Goal: Task Accomplishment & Management: Manage account settings

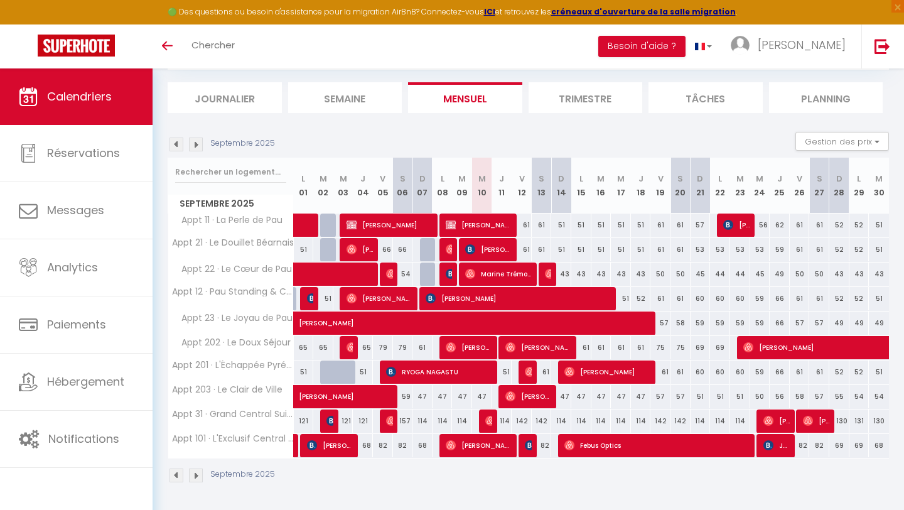
click at [487, 95] on li "Mensuel" at bounding box center [465, 97] width 114 height 31
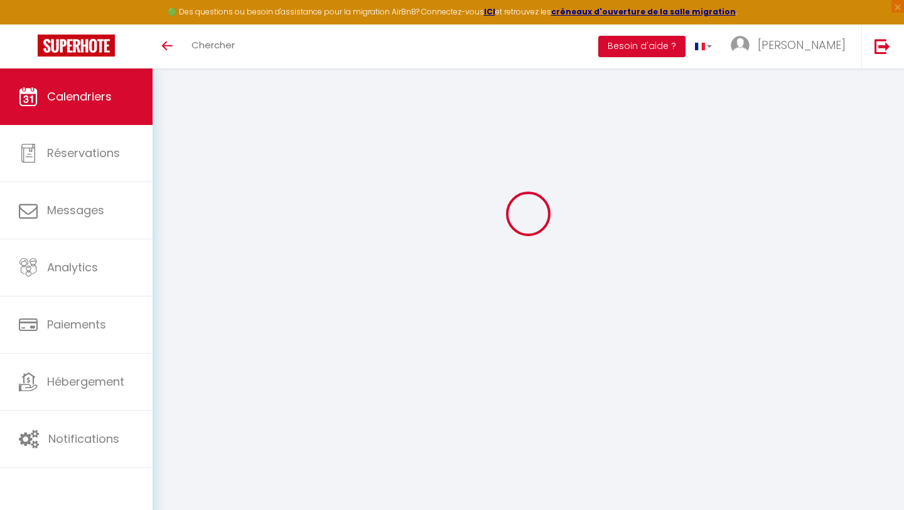
select select
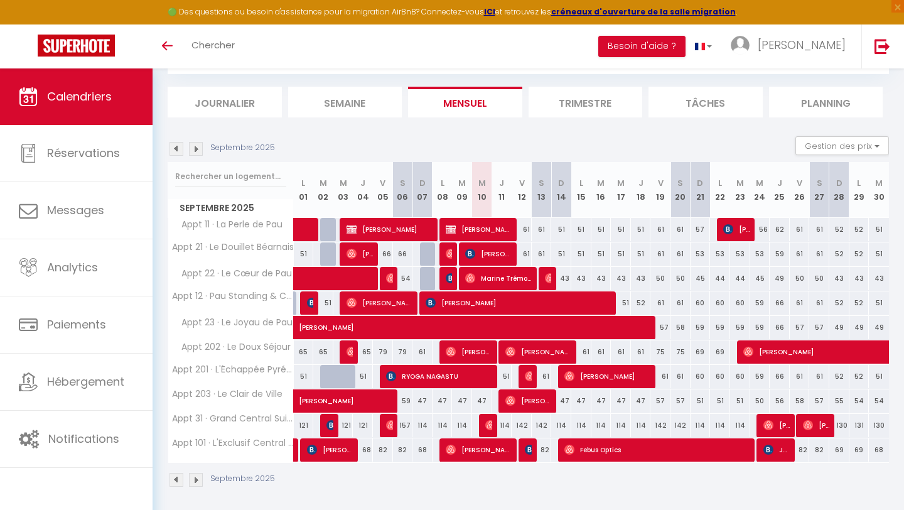
scroll to position [73, 0]
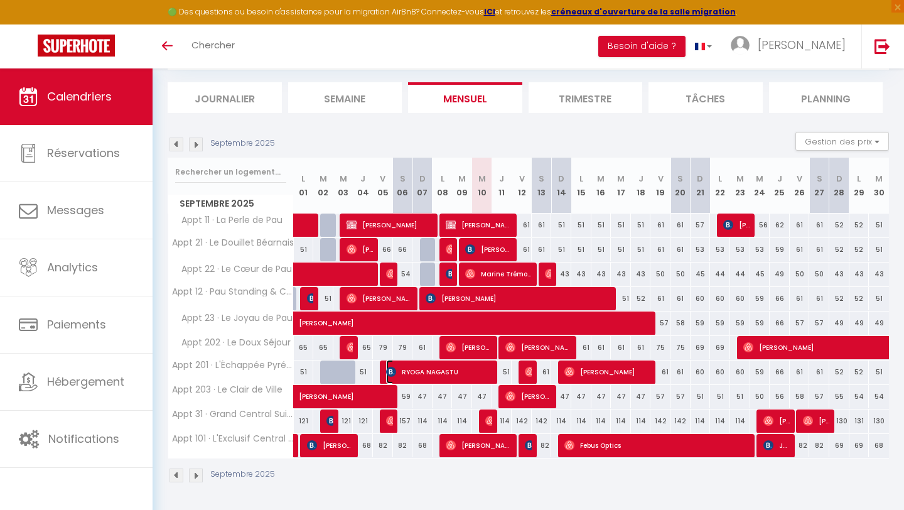
click at [476, 371] on span "RYOGA NAGASTU" at bounding box center [439, 372] width 107 height 24
select select "OK"
select select "1"
select select "0"
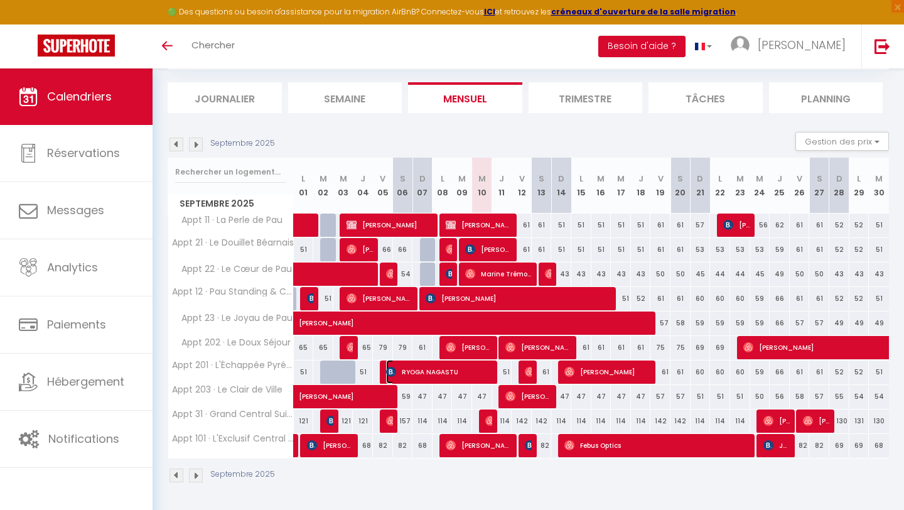
select select "1"
select select
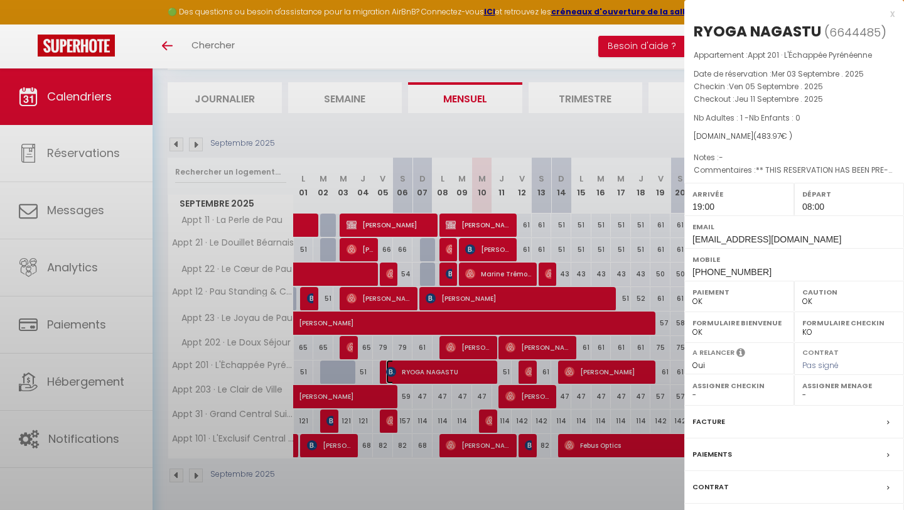
select select "51737"
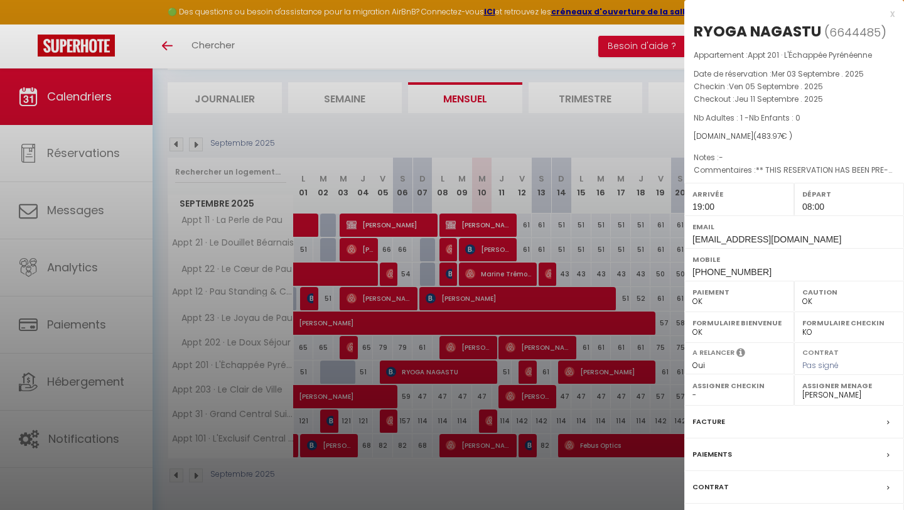
click at [464, 399] on div at bounding box center [452, 255] width 904 height 510
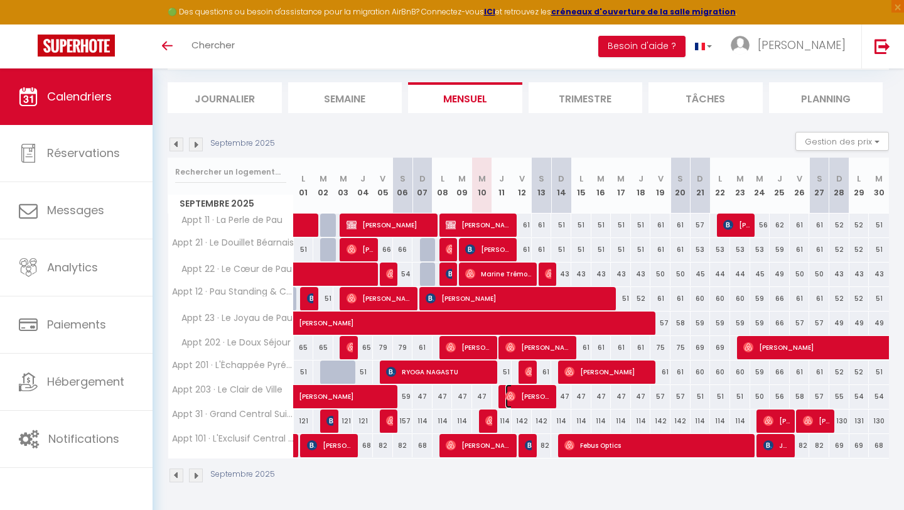
click at [517, 392] on span "[PERSON_NAME]" at bounding box center [529, 396] width 47 height 24
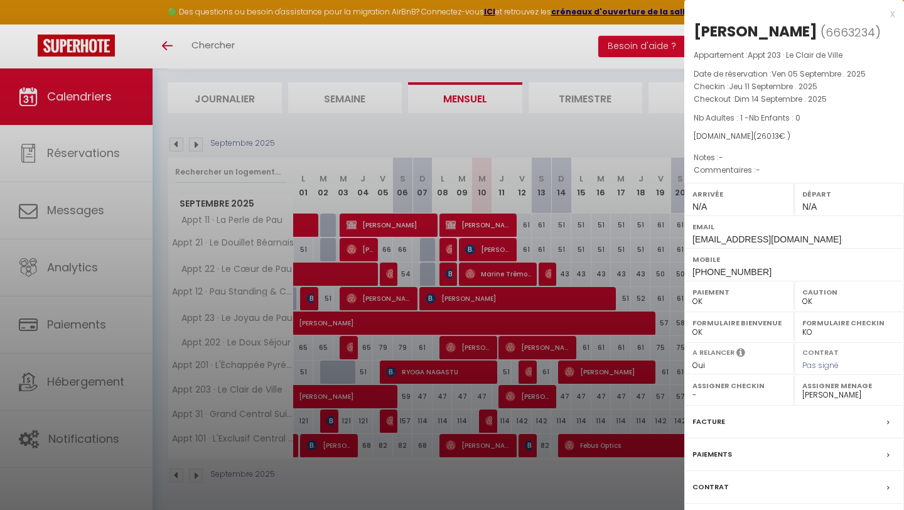
click at [434, 399] on div at bounding box center [452, 255] width 904 height 510
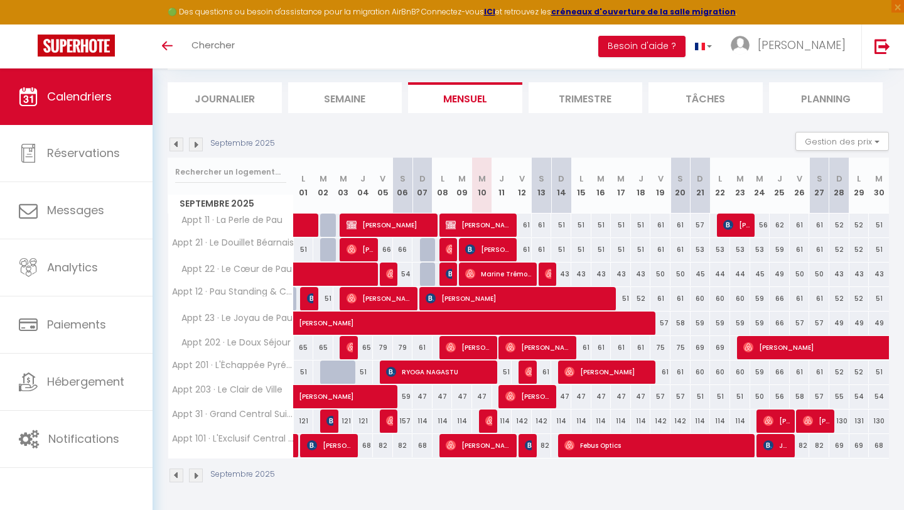
click at [484, 420] on div at bounding box center [489, 422] width 20 height 24
click at [486, 420] on img at bounding box center [491, 421] width 10 height 10
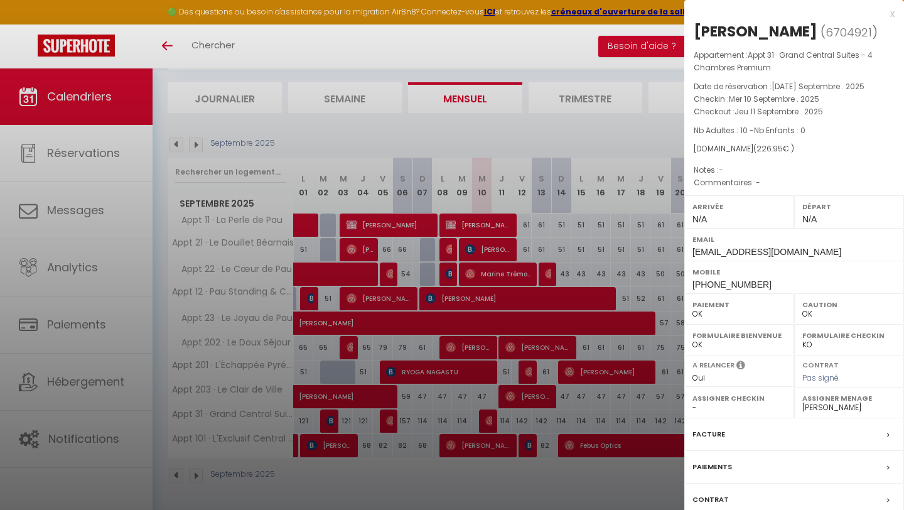
click at [430, 404] on div at bounding box center [452, 255] width 904 height 510
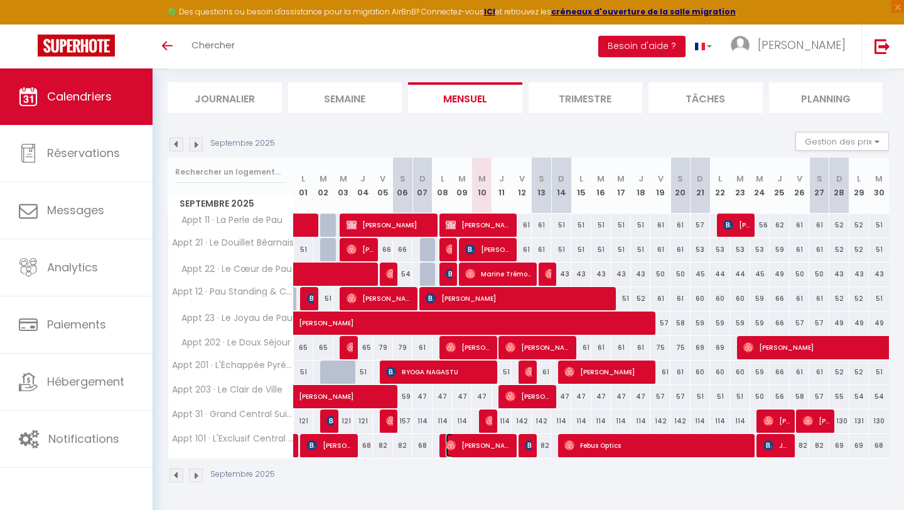
click at [469, 448] on span "[PERSON_NAME]" at bounding box center [479, 445] width 67 height 24
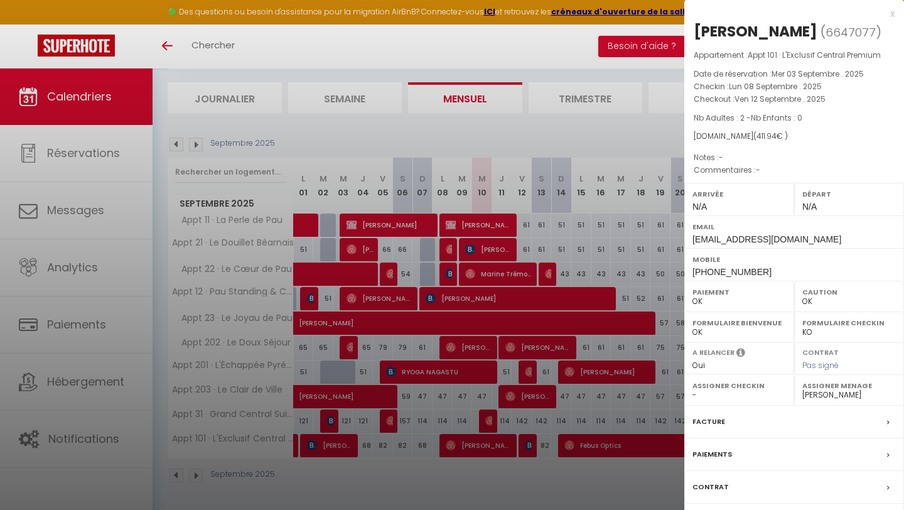
click at [436, 411] on div at bounding box center [452, 255] width 904 height 510
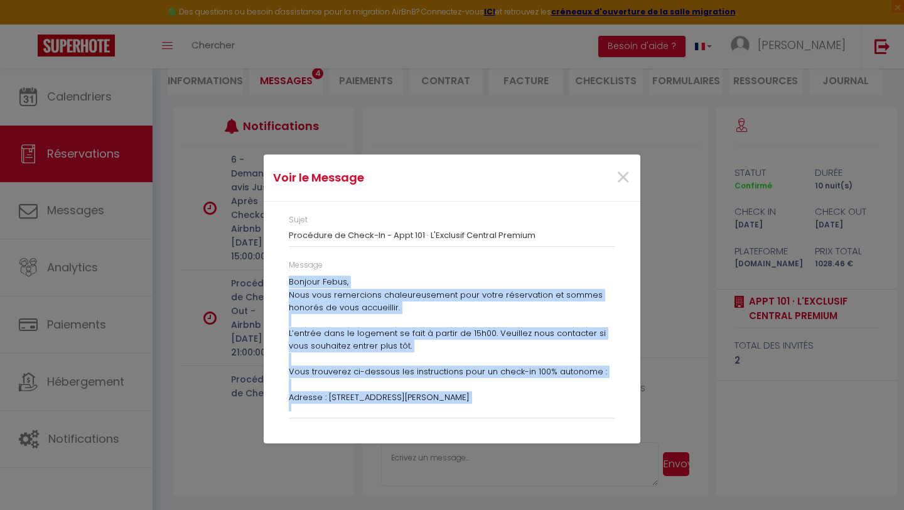
scroll to position [236, 0]
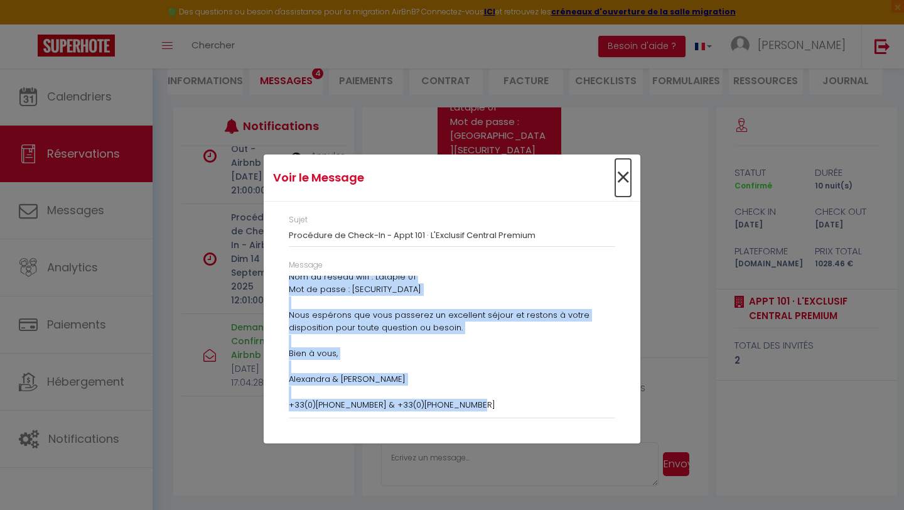
click at [624, 173] on span "×" at bounding box center [624, 178] width 16 height 38
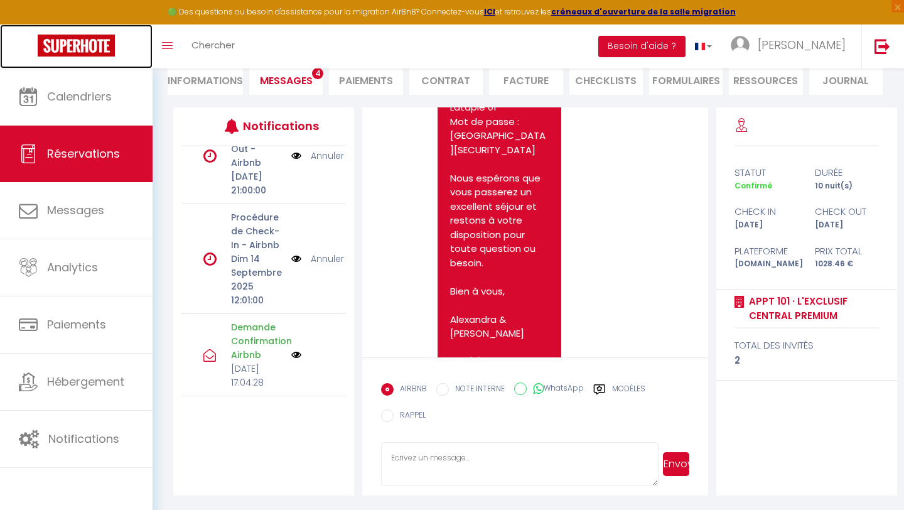
click at [78, 43] on img at bounding box center [76, 46] width 77 height 22
